Goal: Information Seeking & Learning: Learn about a topic

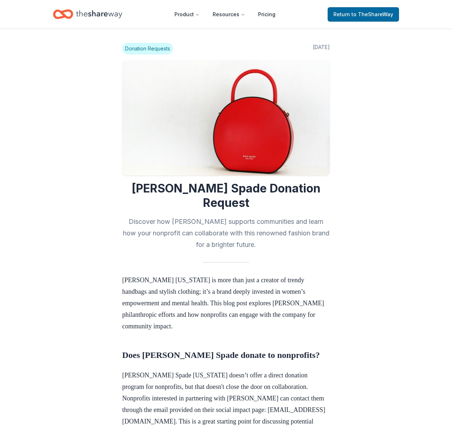
scroll to position [586, 0]
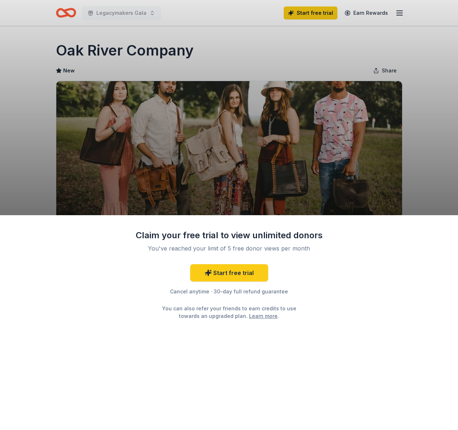
drag, startPoint x: 210, startPoint y: 292, endPoint x: 299, endPoint y: 289, distance: 89.2
click at [299, 289] on div "Cancel anytime · 30-day full refund guarantee" at bounding box center [229, 292] width 188 height 9
click at [320, 176] on div "Claim your free trial to view unlimited donors You've reached your limit of 5 f…" at bounding box center [229, 215] width 458 height 430
